Goal: Task Accomplishment & Management: Use online tool/utility

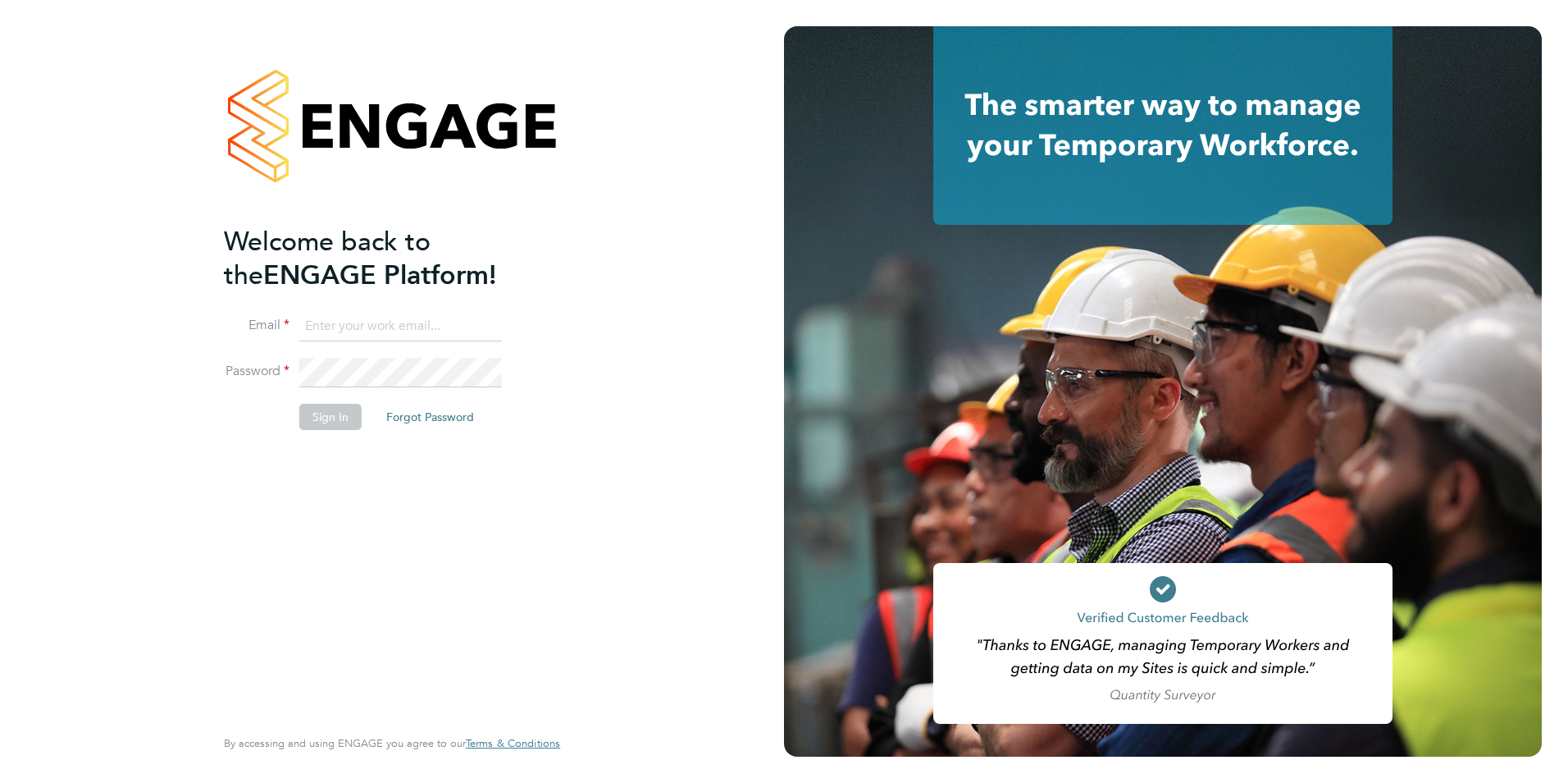
type input "teresa.elliott@acornpeople.com"
click at [331, 422] on button "Sign In" at bounding box center [330, 416] width 63 height 26
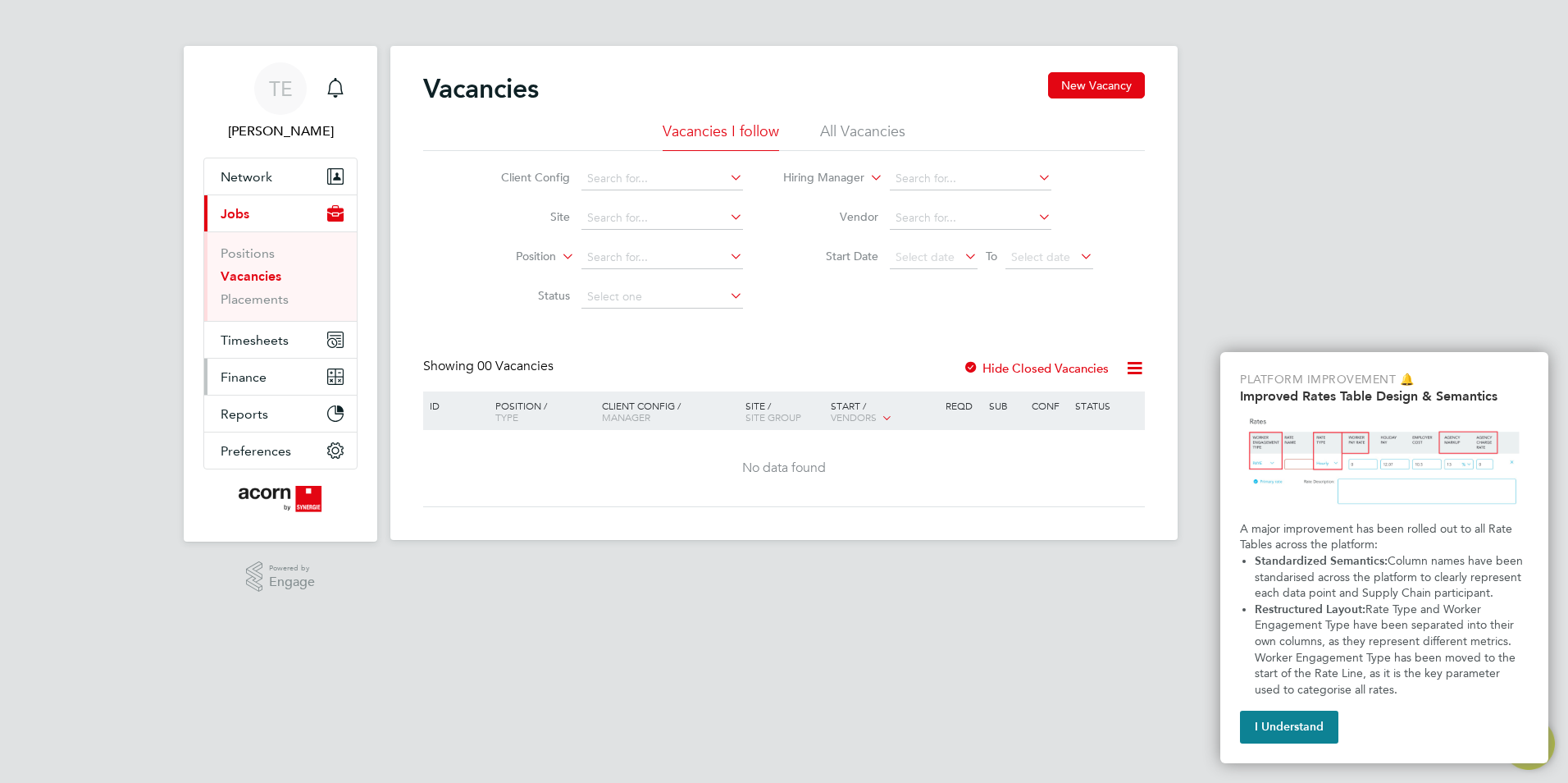
click at [240, 380] on span "Finance" at bounding box center [243, 378] width 46 height 16
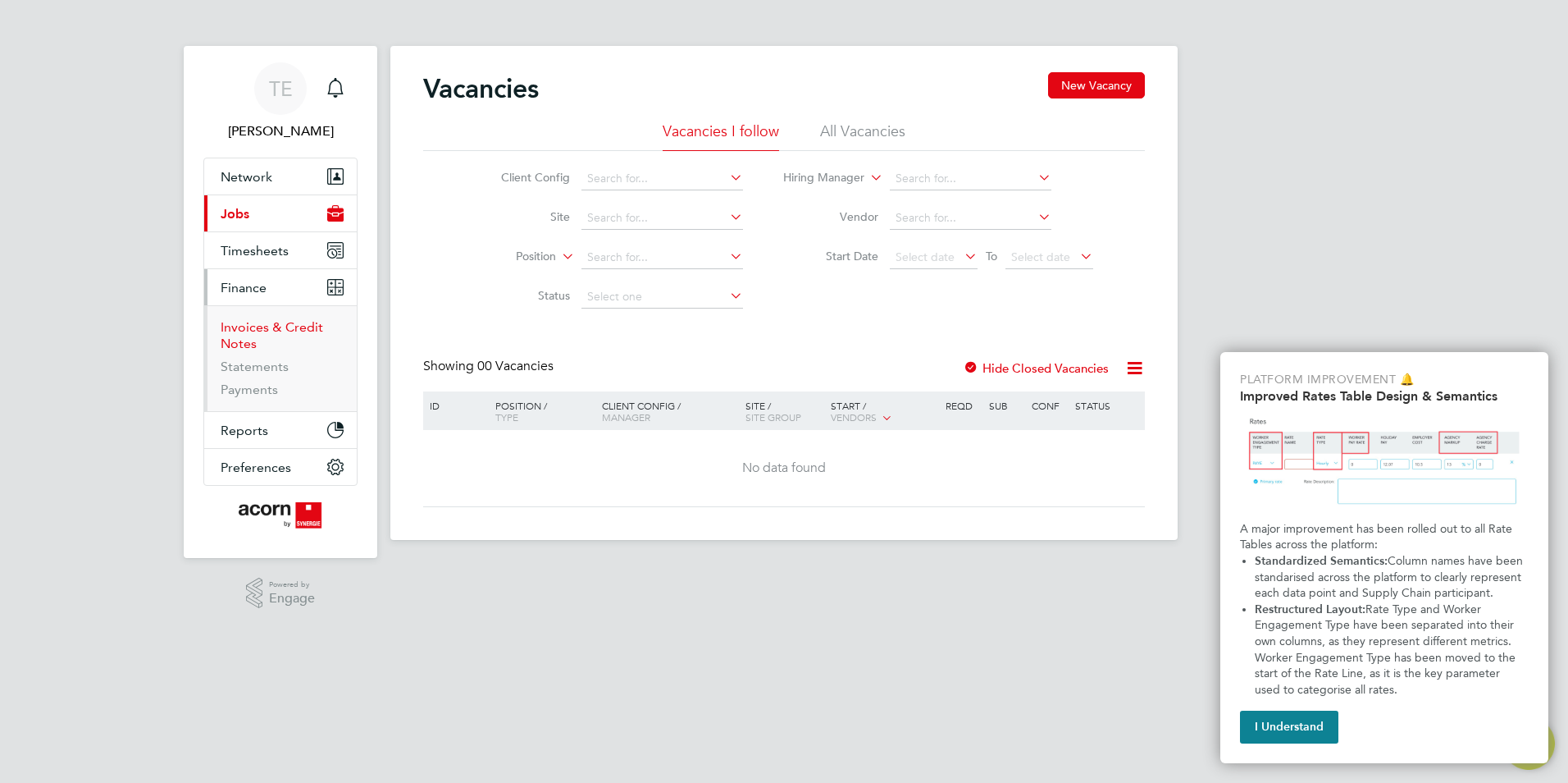
click at [254, 332] on link "Invoices & Credit Notes" at bounding box center [271, 335] width 102 height 32
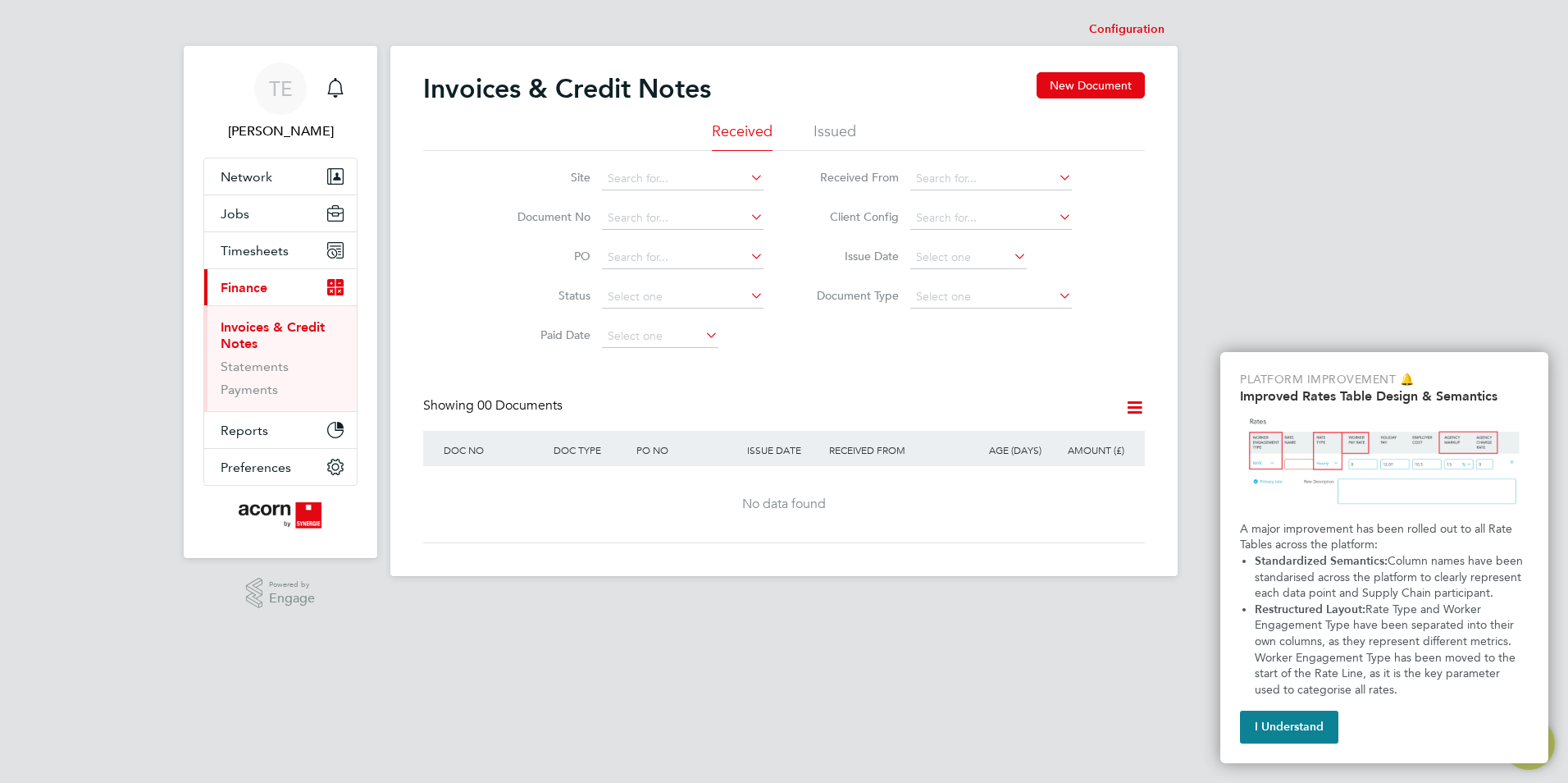
click at [839, 129] on li "Issued" at bounding box center [834, 136] width 43 height 30
